Goal: Task Accomplishment & Management: Use online tool/utility

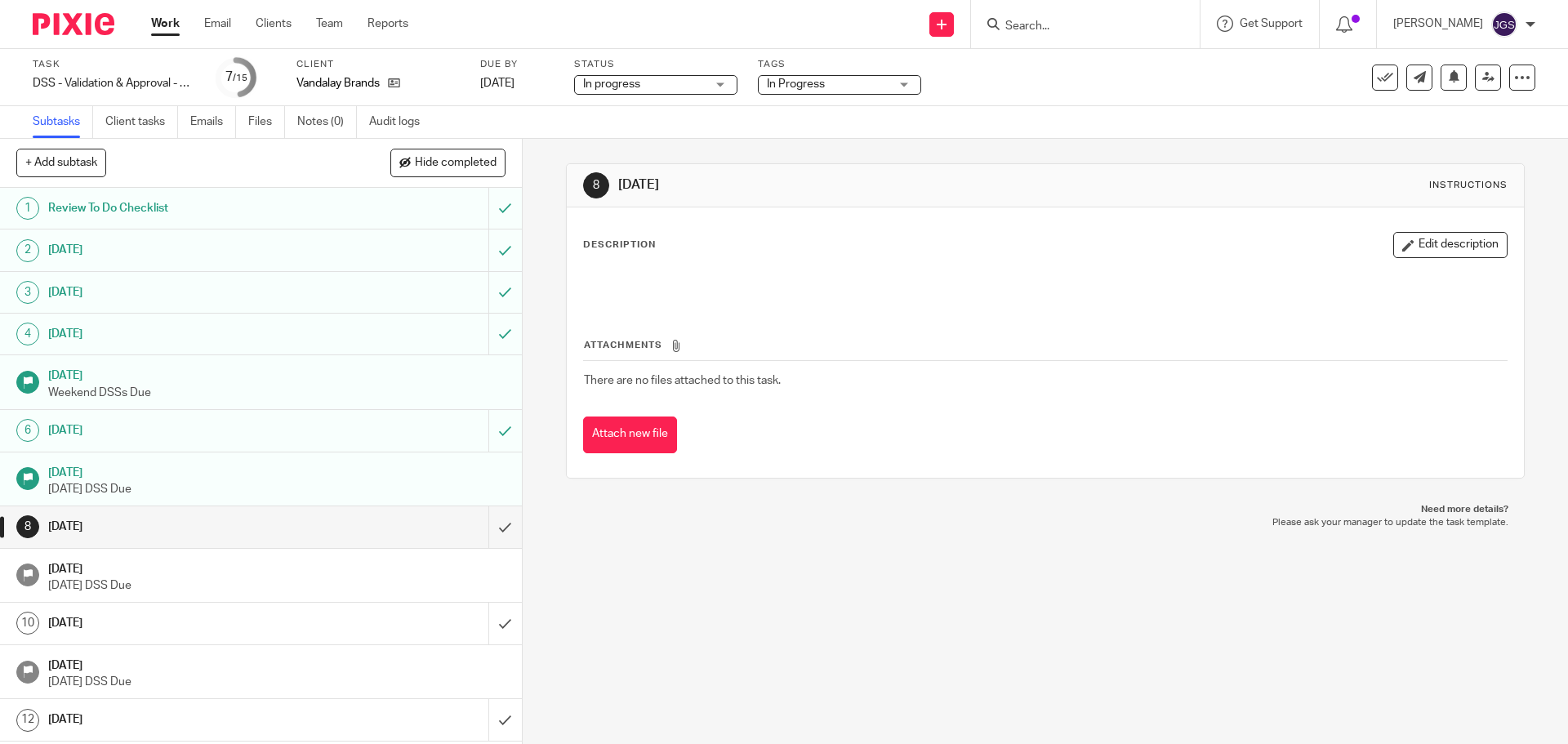
scroll to position [135, 0]
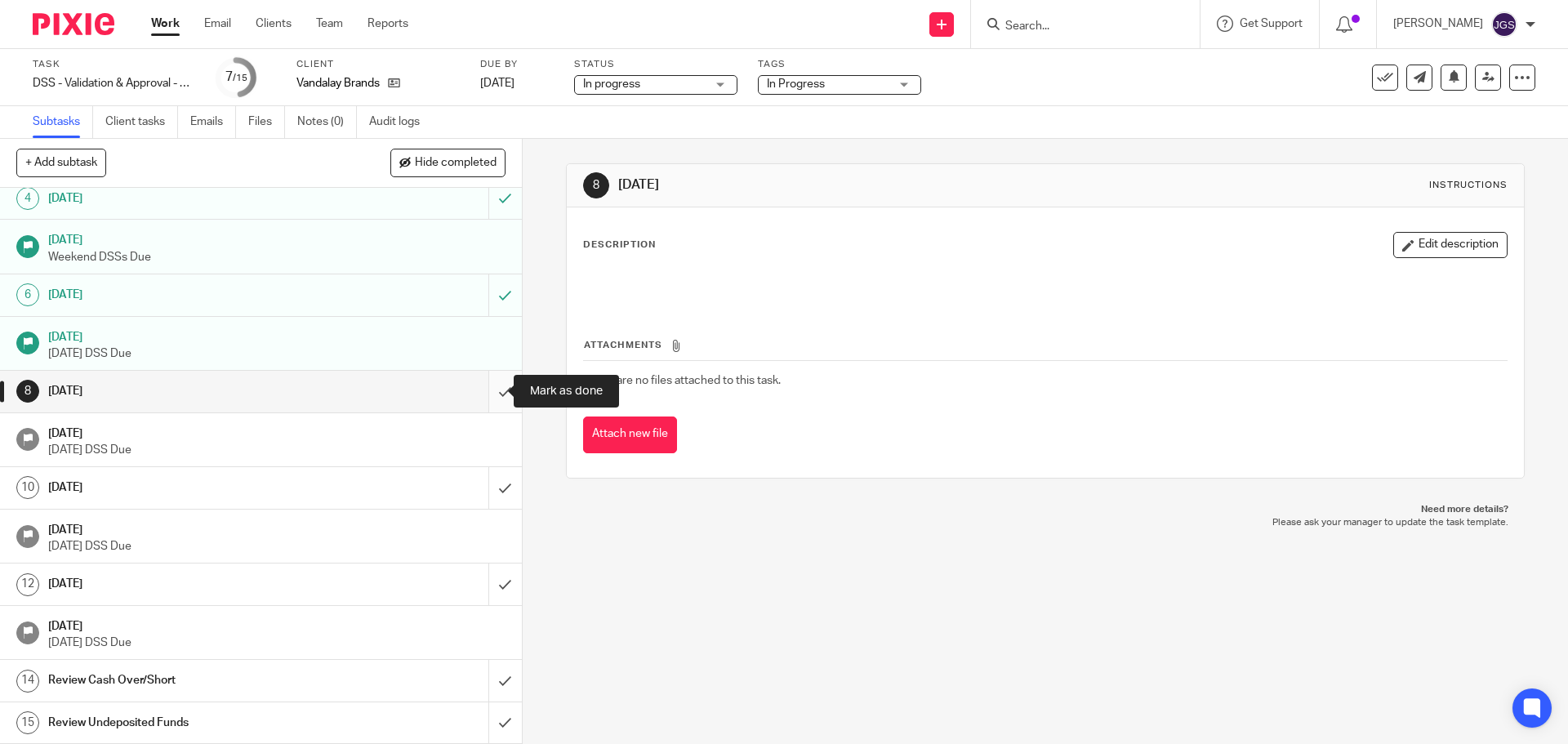
click at [487, 385] on input "submit" at bounding box center [261, 391] width 521 height 41
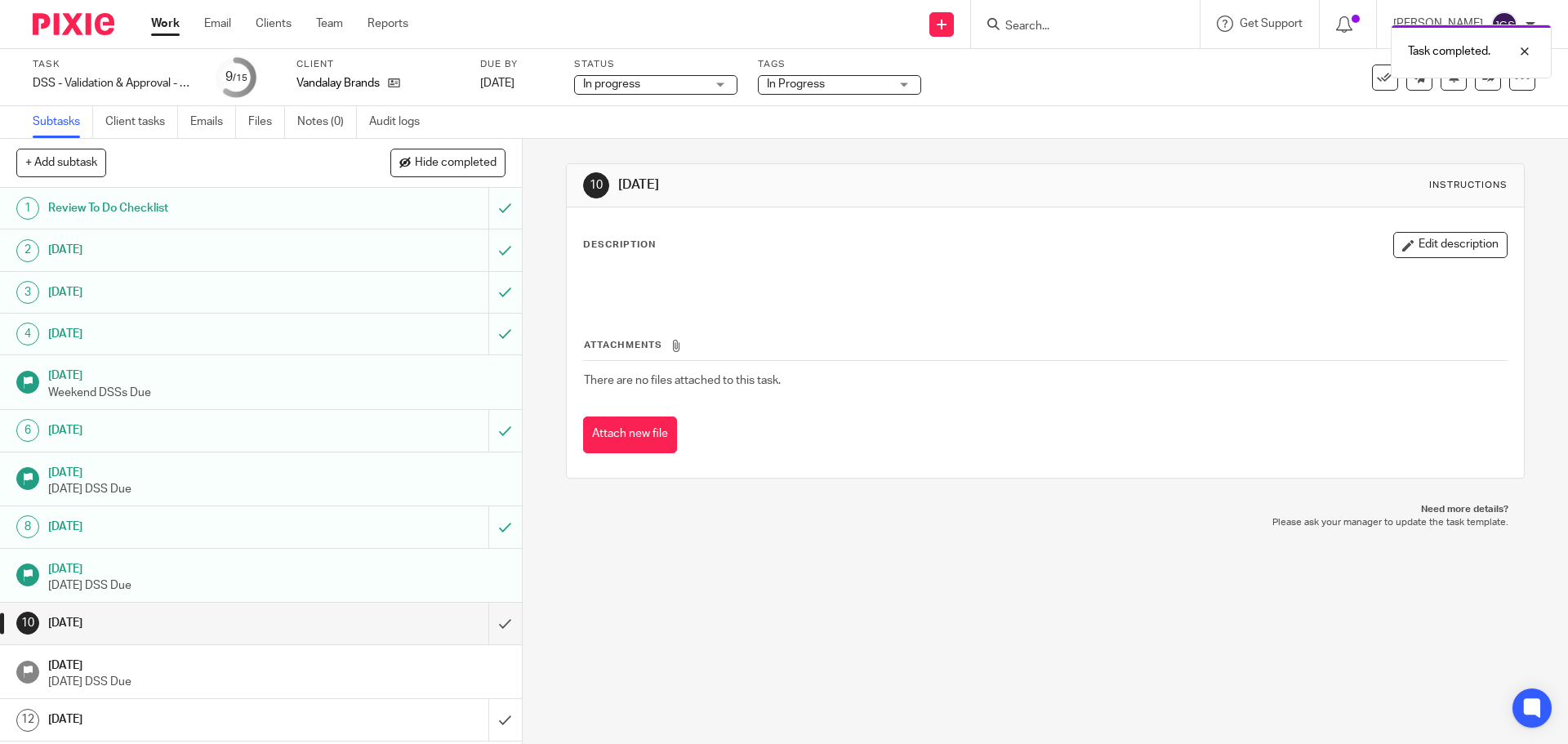
click at [157, 19] on link "Work" at bounding box center [165, 24] width 29 height 17
